Goal: Find specific page/section: Find specific page/section

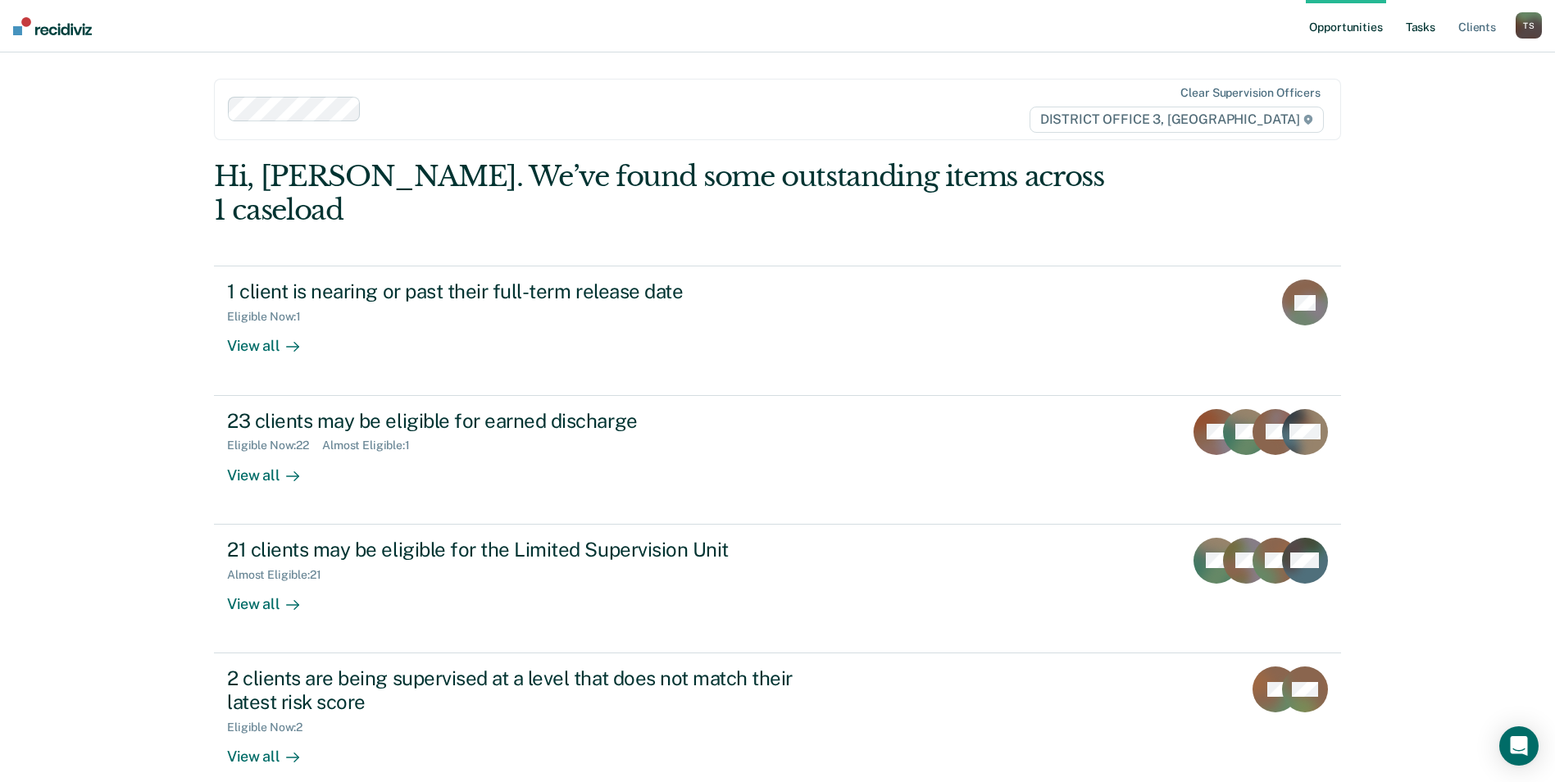
click at [1424, 29] on link "Tasks" at bounding box center [1420, 26] width 36 height 52
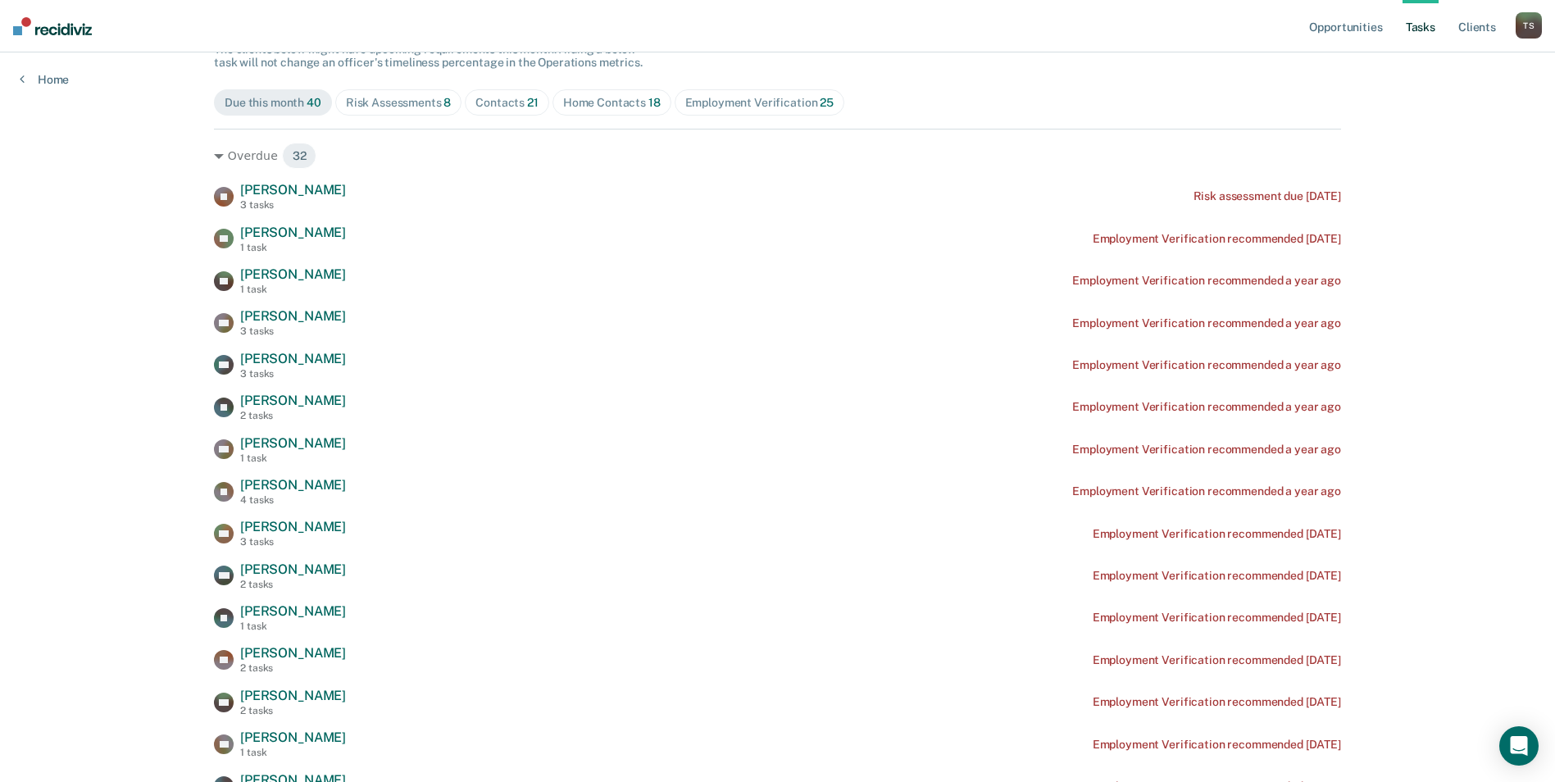
scroll to position [328, 0]
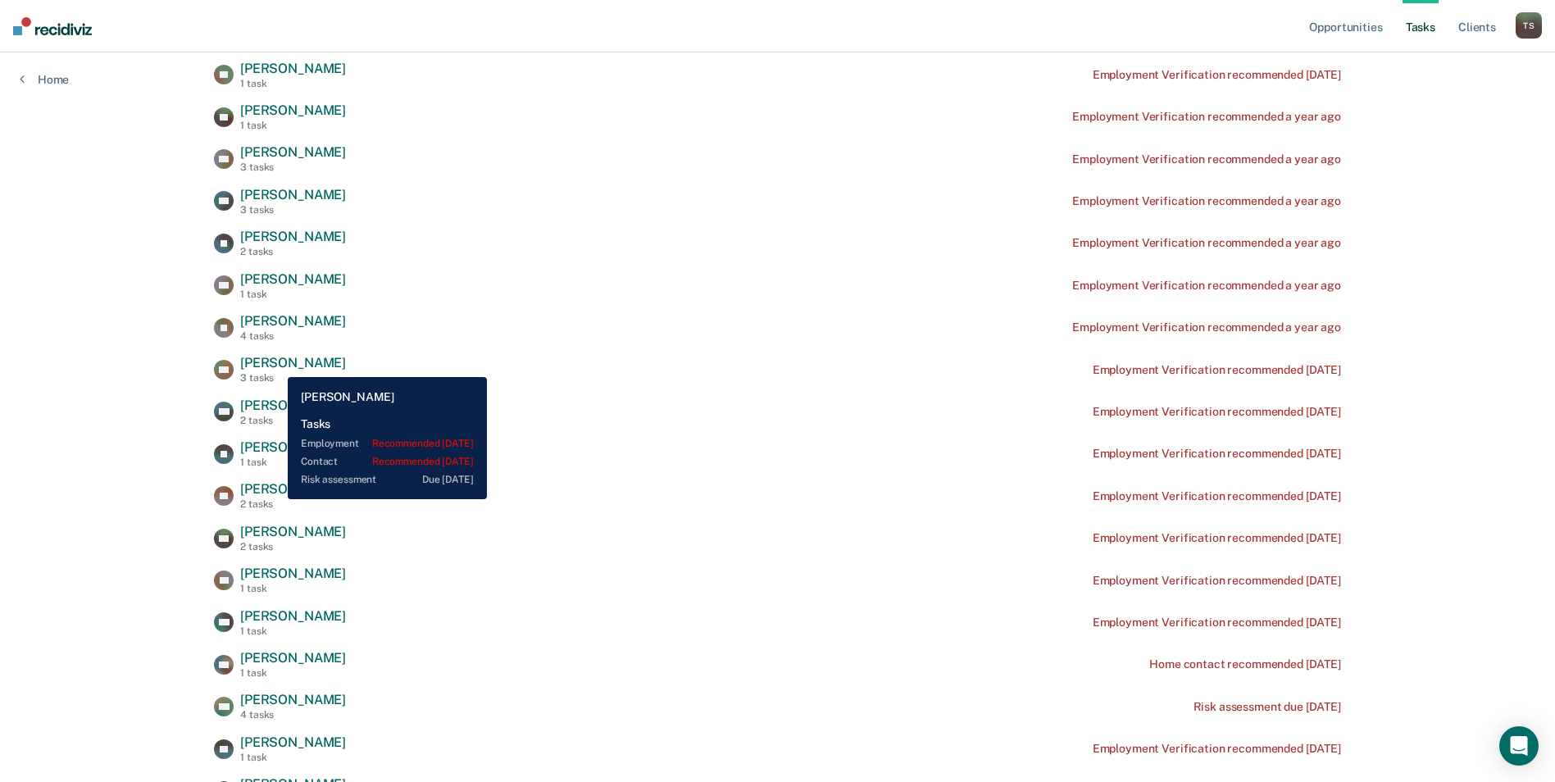
click at [275, 365] on span "Michael Freitas" at bounding box center [293, 363] width 106 height 16
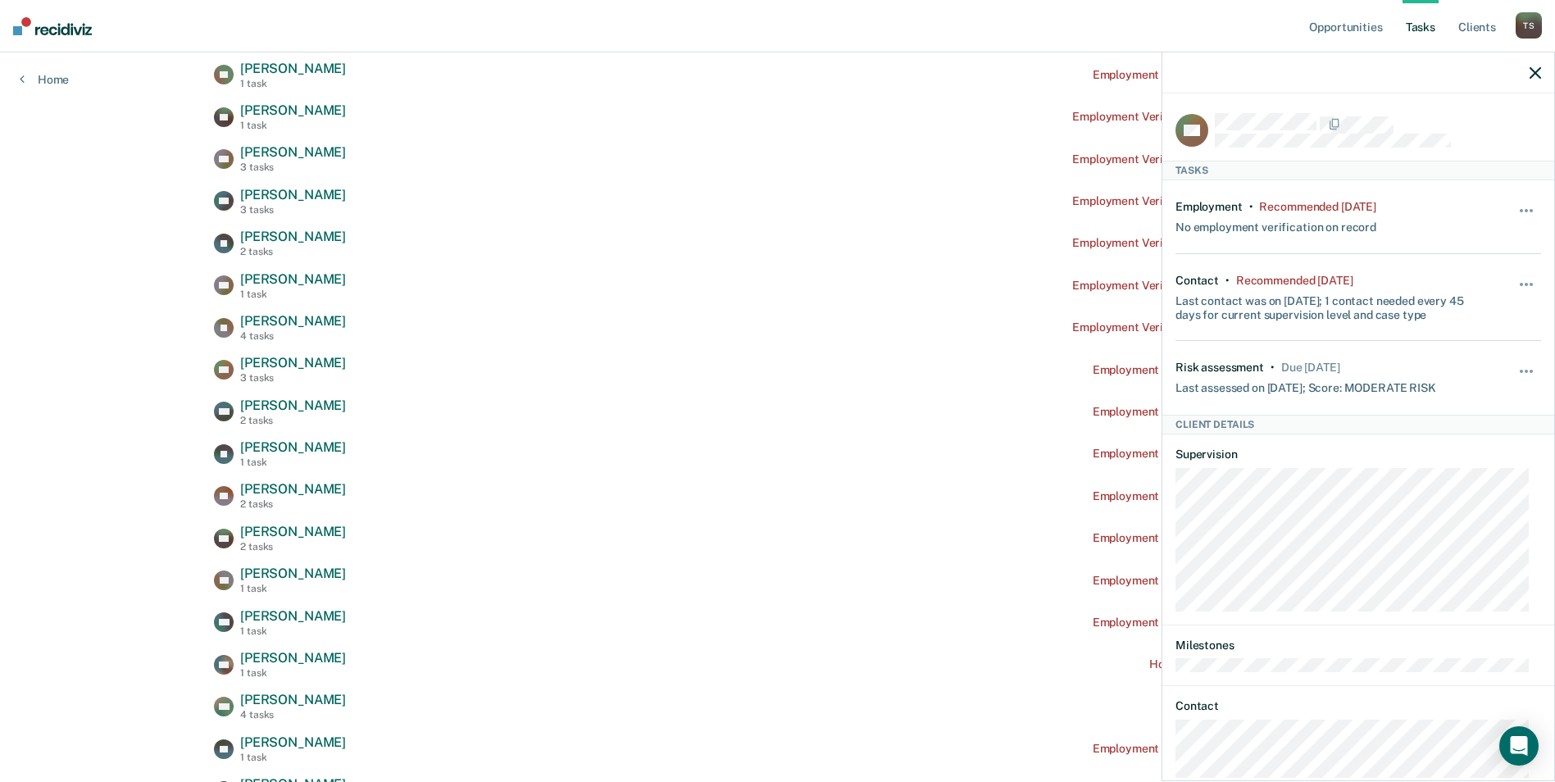
click at [1537, 70] on icon "button" at bounding box center [1534, 72] width 11 height 11
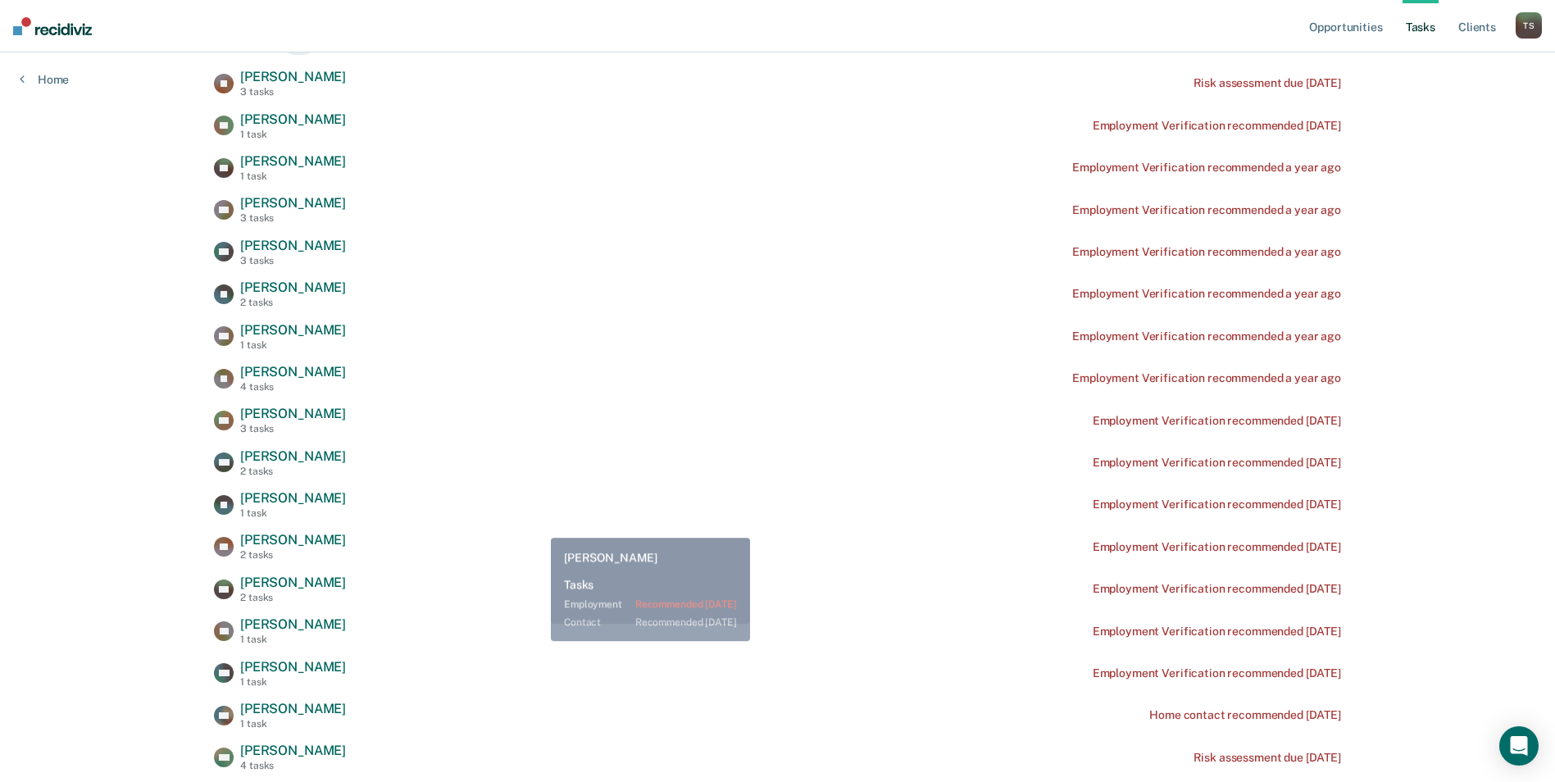
scroll to position [0, 0]
